Goal: Task Accomplishment & Management: Use online tool/utility

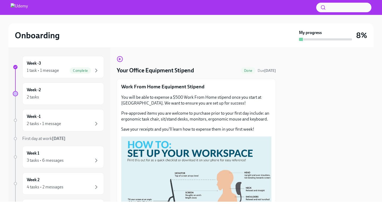
scroll to position [12, 0]
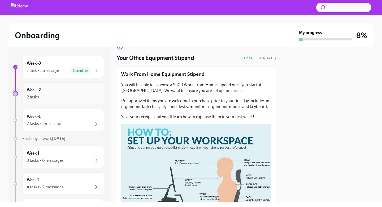
click at [93, 96] on div "2 tasks" at bounding box center [63, 97] width 73 height 6
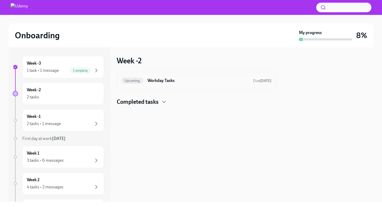
click at [173, 80] on h6 "Workday Tasks" at bounding box center [198, 81] width 101 height 6
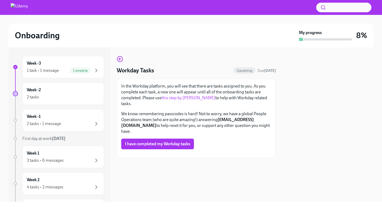
scroll to position [3, 0]
click at [179, 96] on link "this step by [PERSON_NAME]" at bounding box center [189, 97] width 54 height 5
click at [69, 97] on div "2 tasks" at bounding box center [63, 97] width 73 height 6
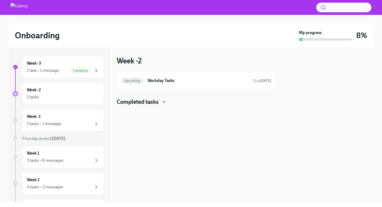
click at [136, 102] on h4 "Completed tasks" at bounding box center [138, 102] width 42 height 8
